Goal: Navigation & Orientation: Find specific page/section

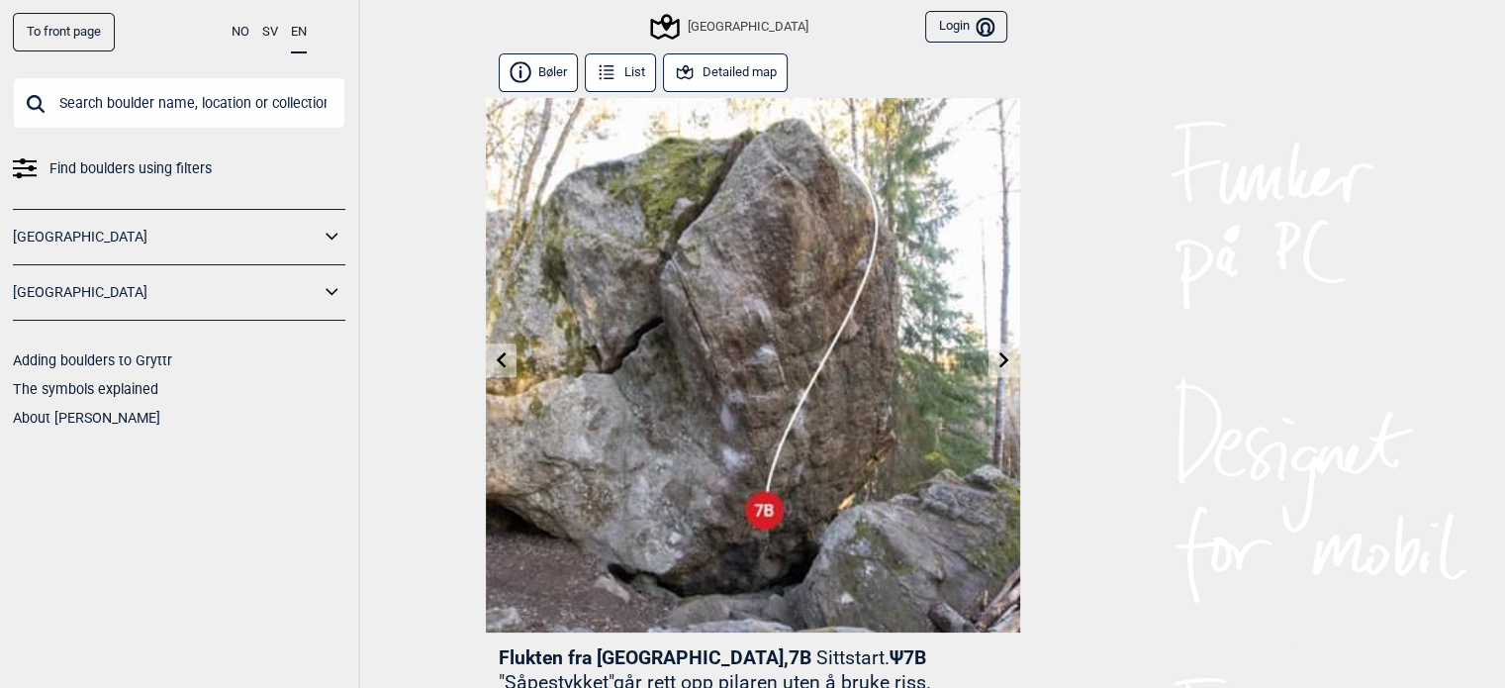
click at [493, 352] on icon at bounding box center [501, 359] width 16 height 16
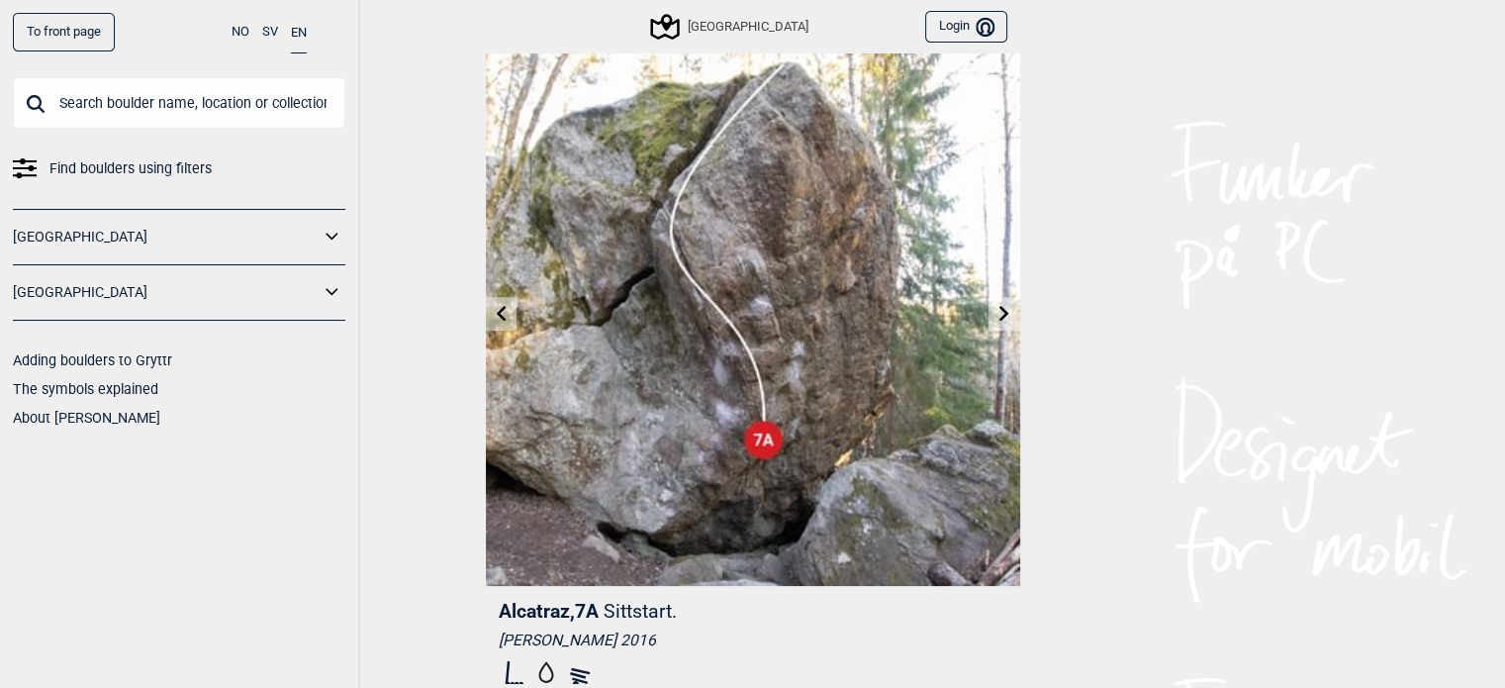
scroll to position [198, 0]
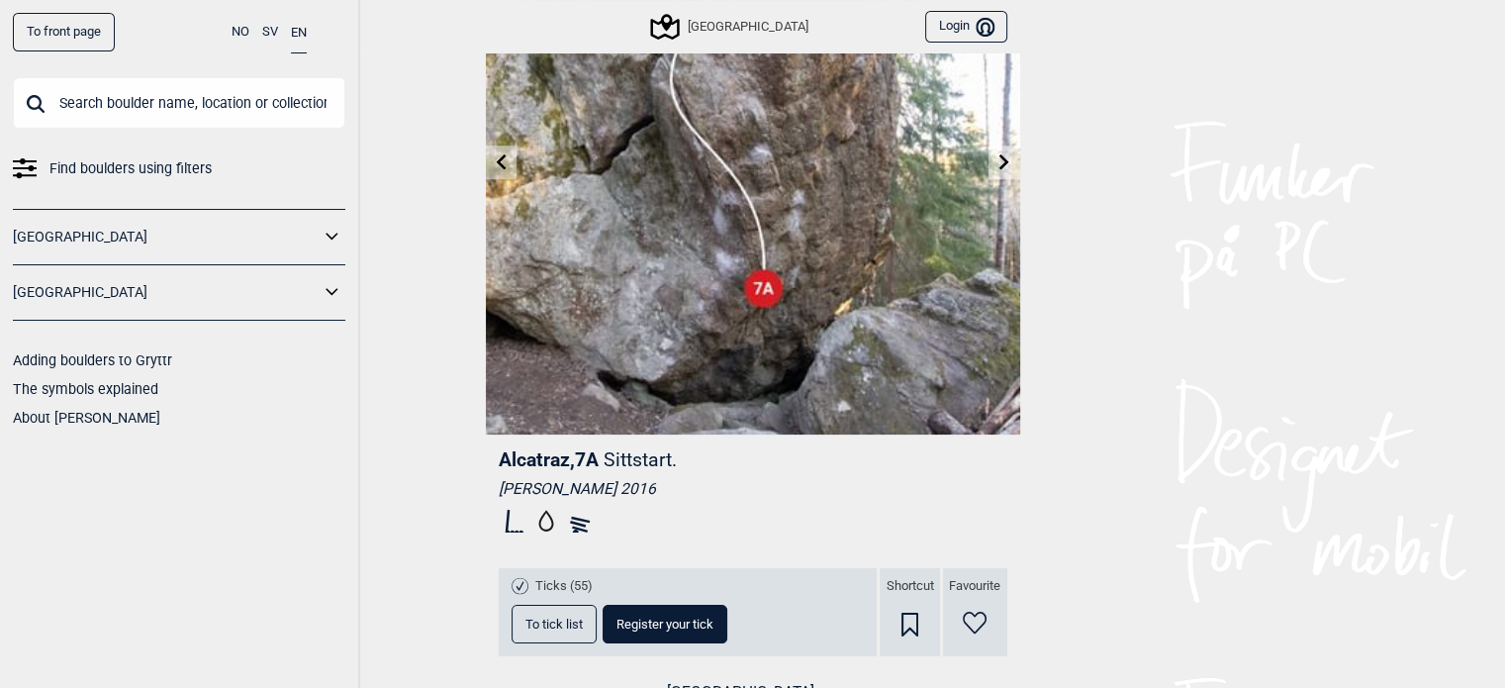
click at [498, 153] on icon at bounding box center [501, 161] width 16 height 16
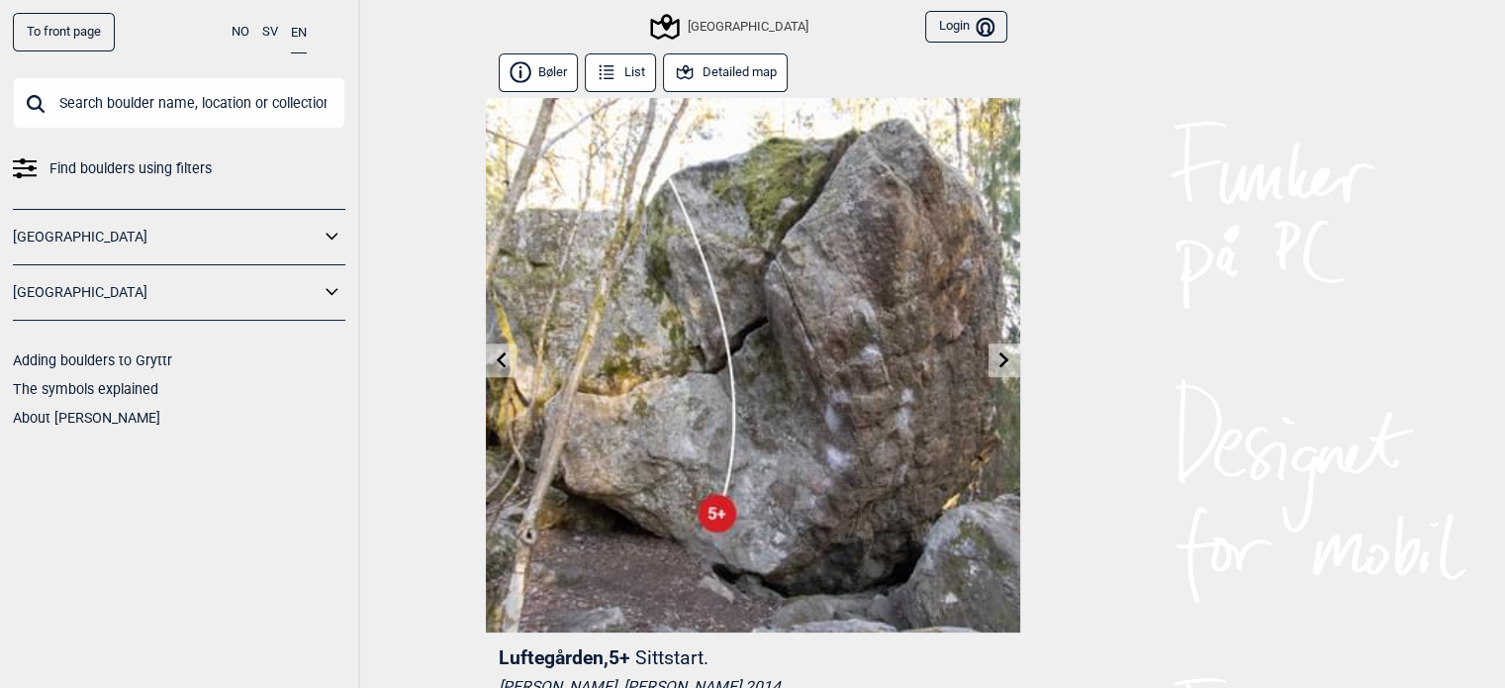
click at [499, 358] on icon at bounding box center [501, 359] width 10 height 16
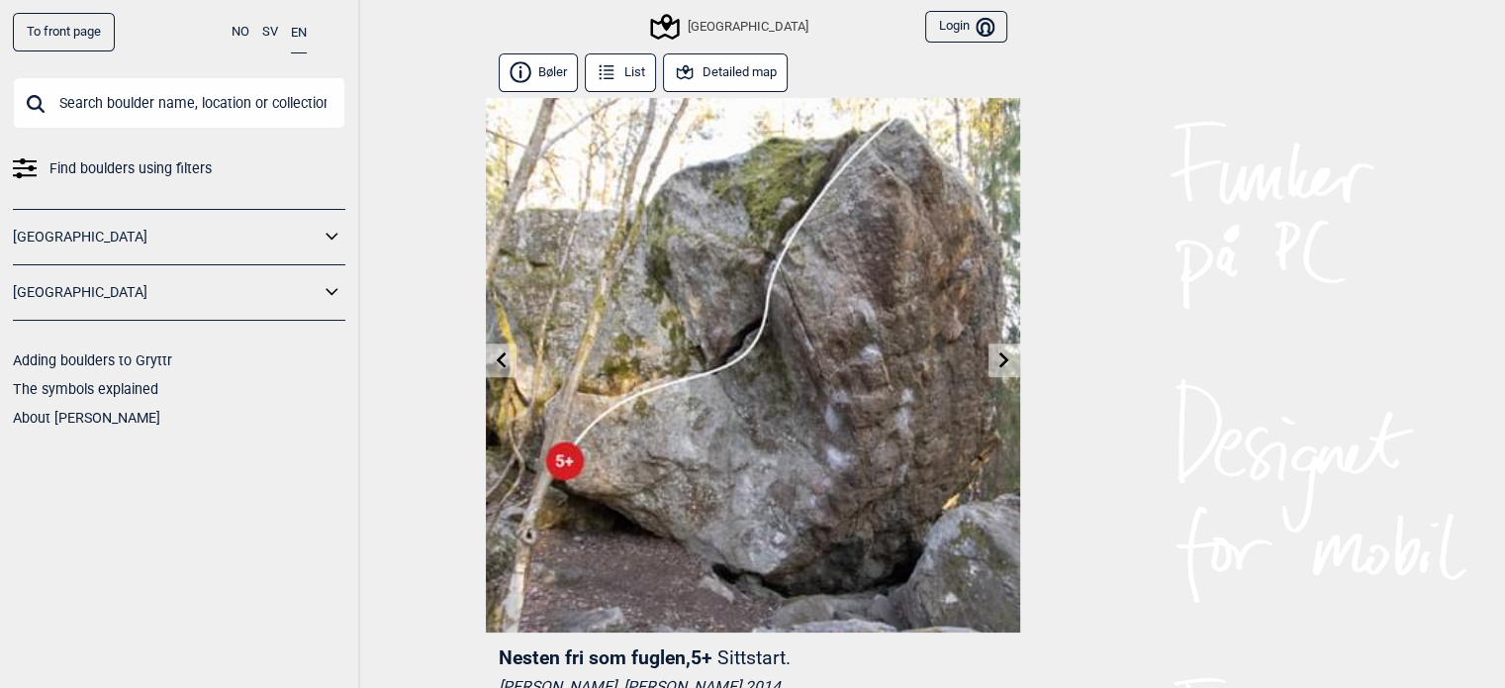
click at [499, 355] on icon at bounding box center [501, 359] width 16 height 16
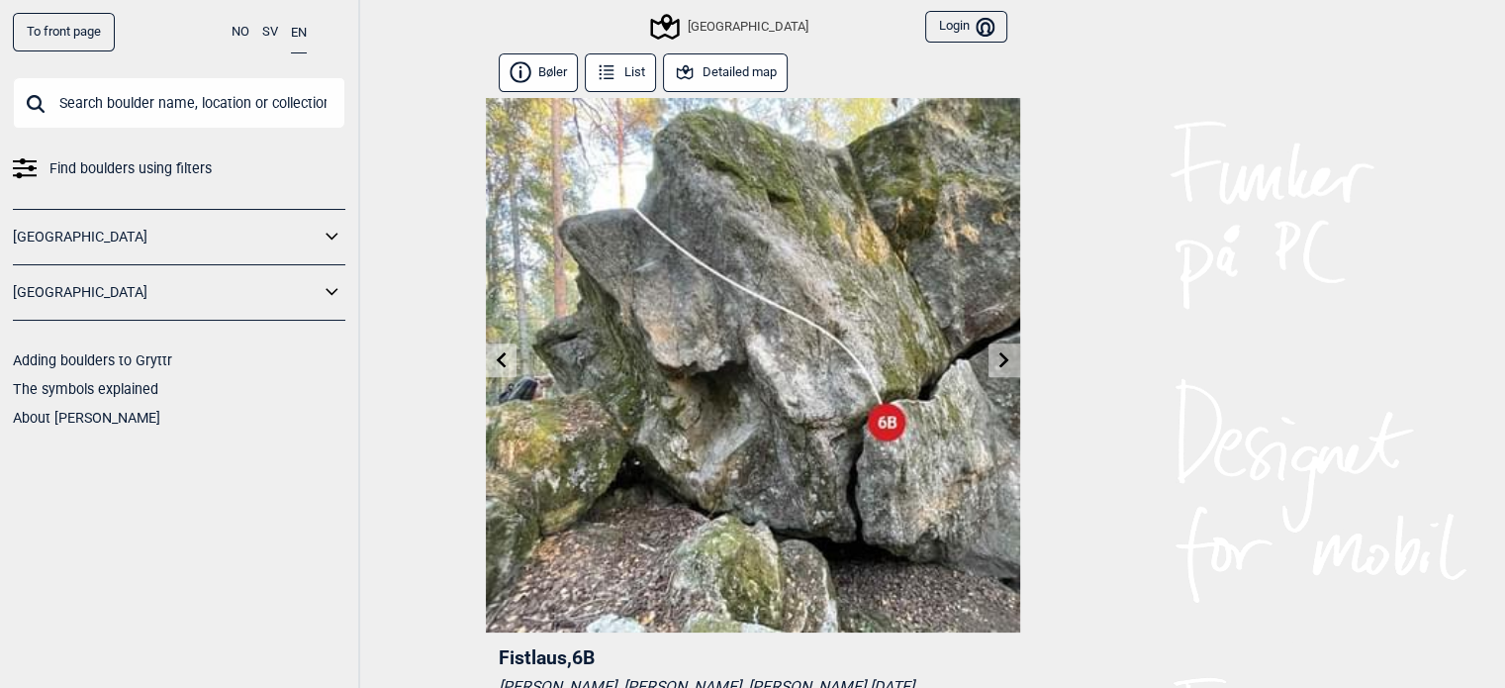
click at [499, 355] on icon at bounding box center [501, 359] width 16 height 16
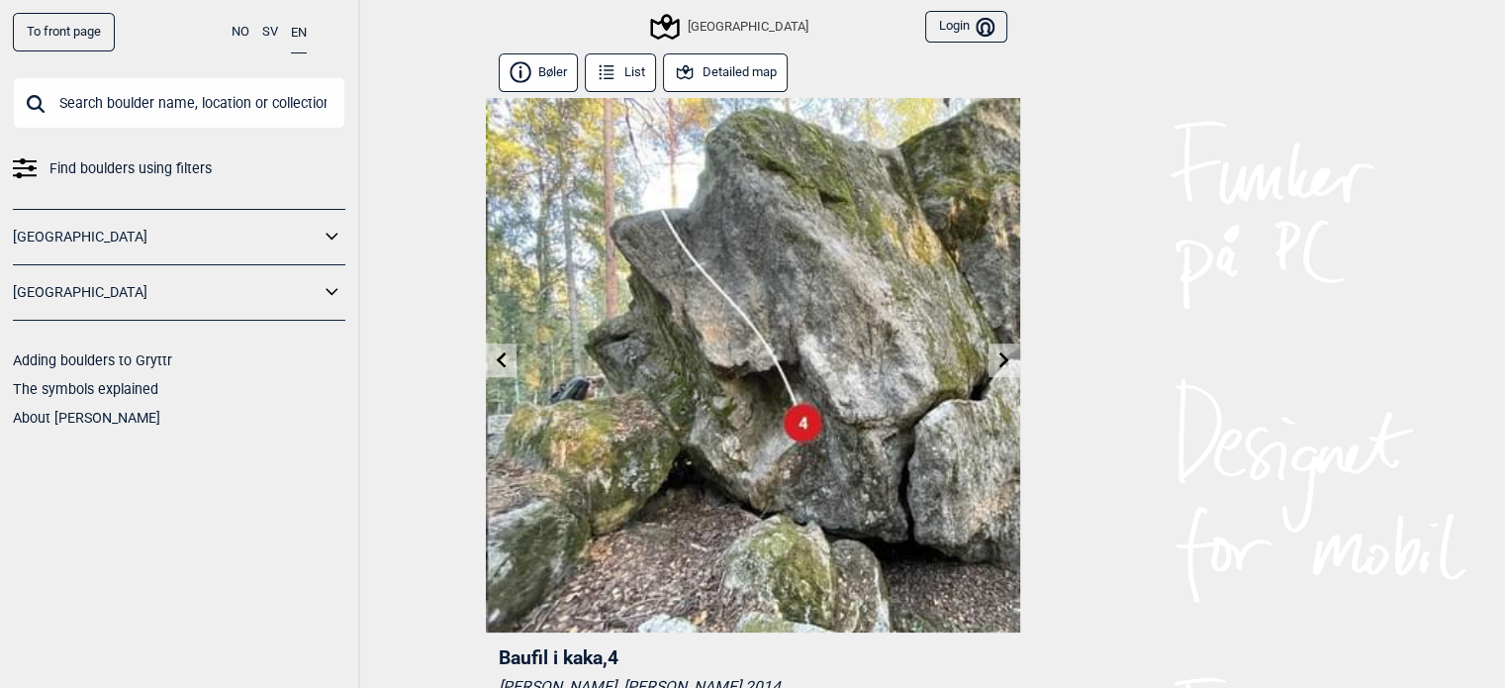
click at [499, 355] on icon at bounding box center [501, 359] width 16 height 16
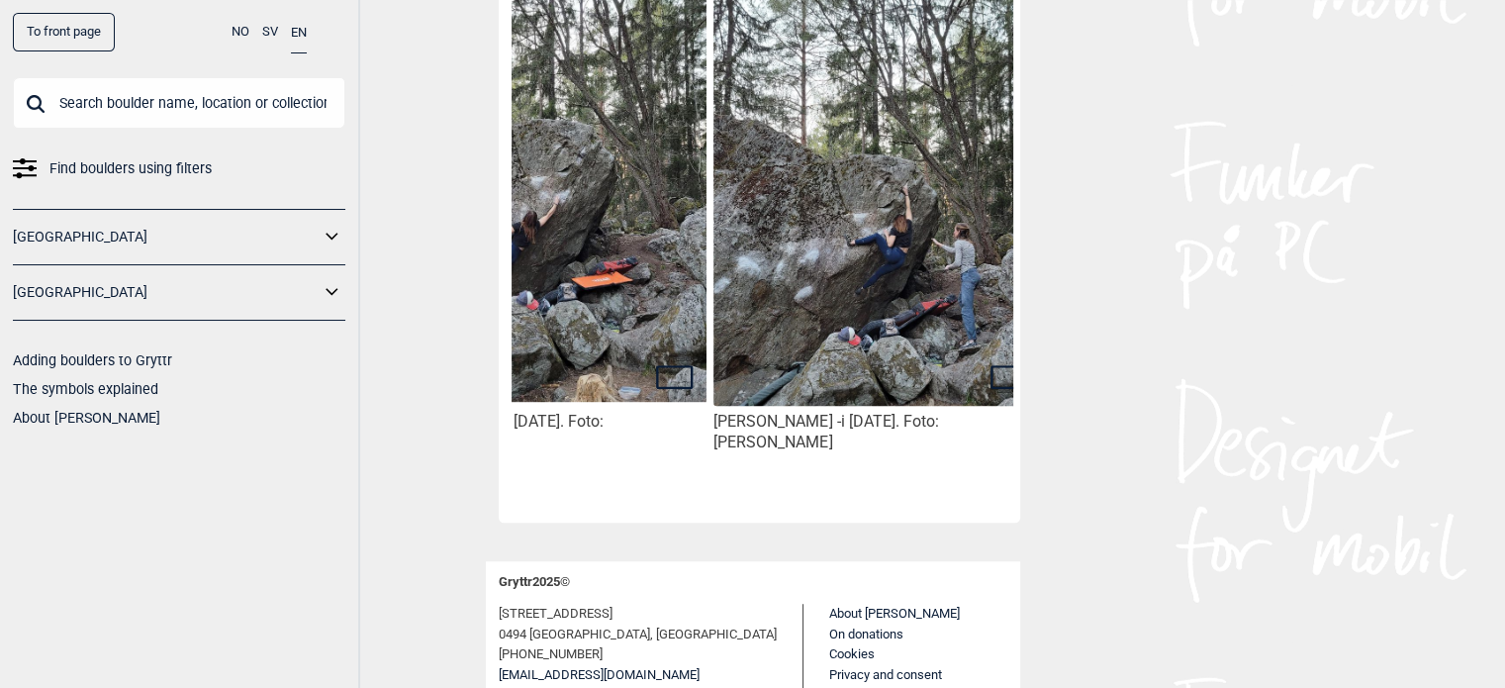
scroll to position [0, 475]
